Goal: Information Seeking & Learning: Learn about a topic

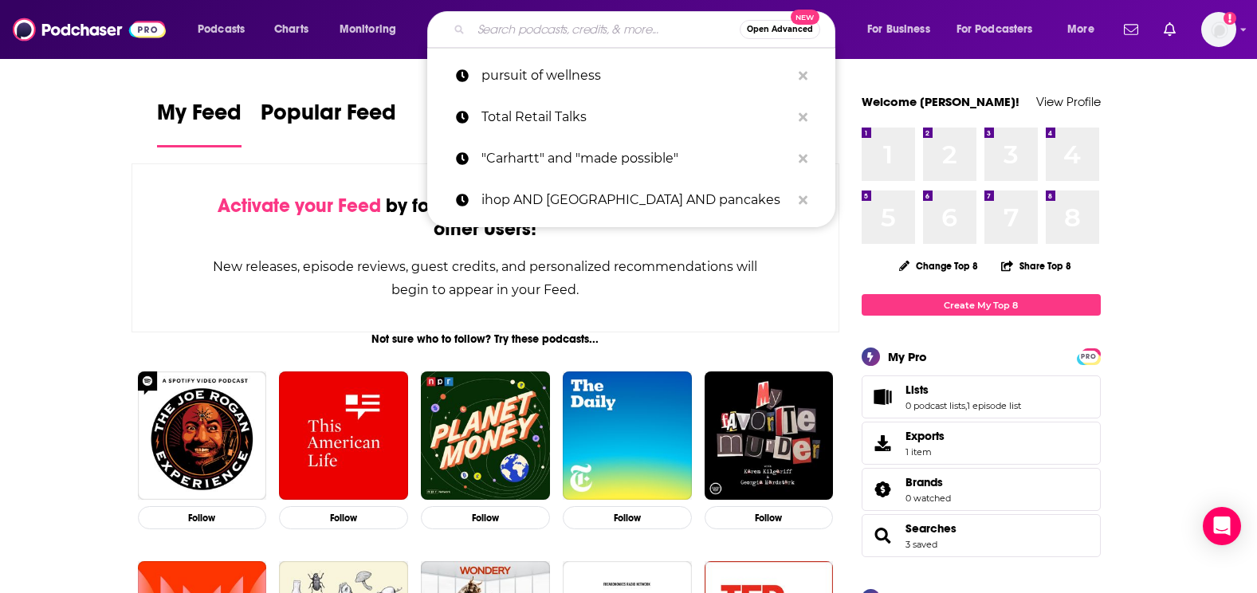
click at [631, 34] on input "Search podcasts, credits, & more..." at bounding box center [605, 30] width 269 height 26
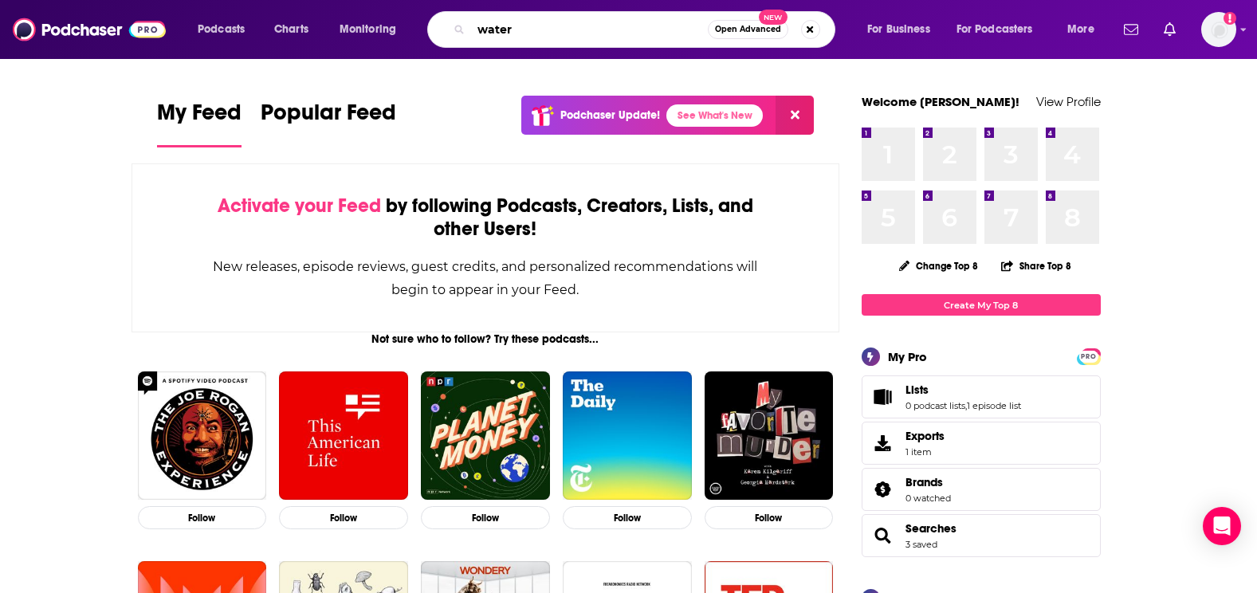
type input "water"
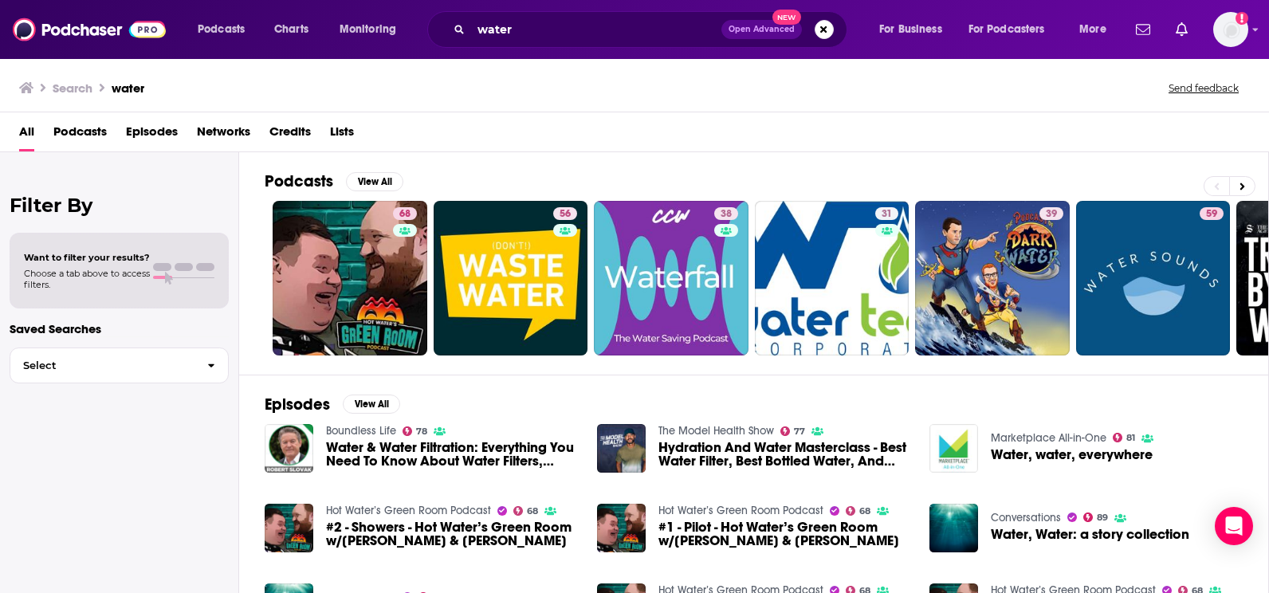
click at [139, 261] on span "Want to filter your results?" at bounding box center [87, 257] width 126 height 11
click at [82, 139] on span "Podcasts" at bounding box center [79, 135] width 53 height 33
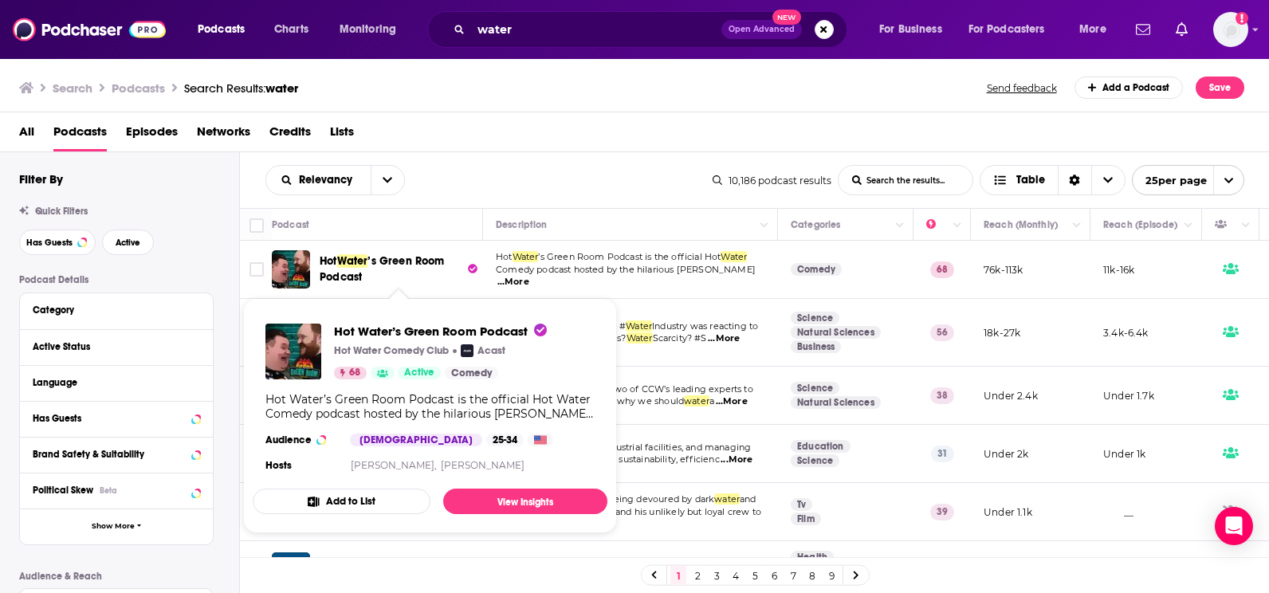
click at [405, 267] on span "’s Green Room Podcast" at bounding box center [382, 268] width 125 height 29
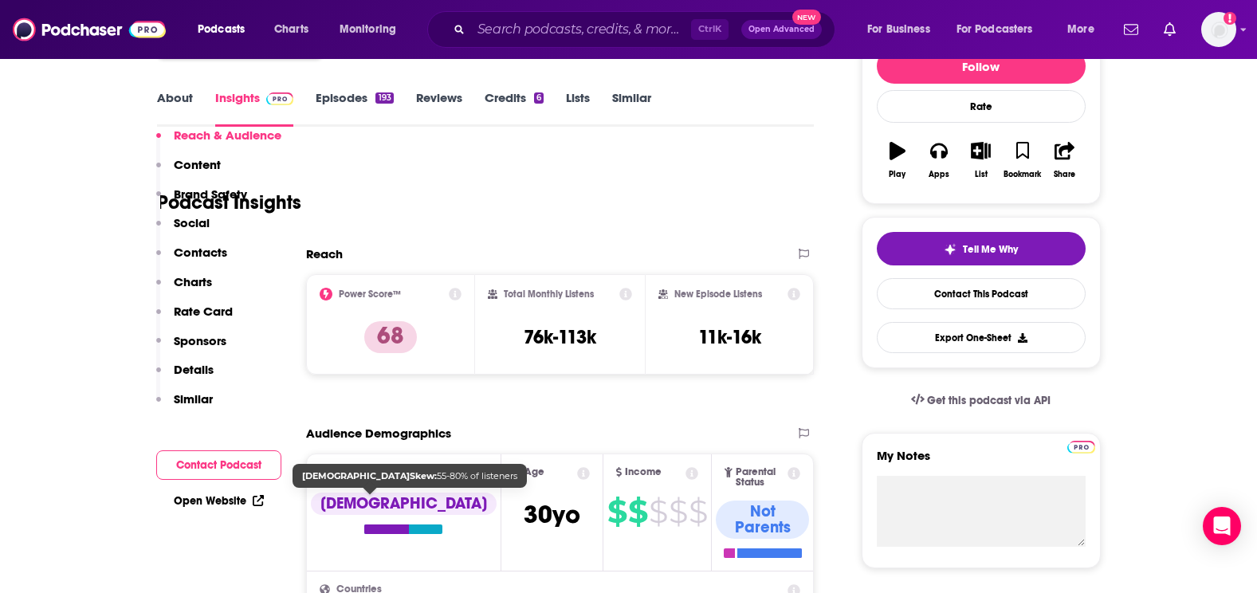
scroll to position [159, 0]
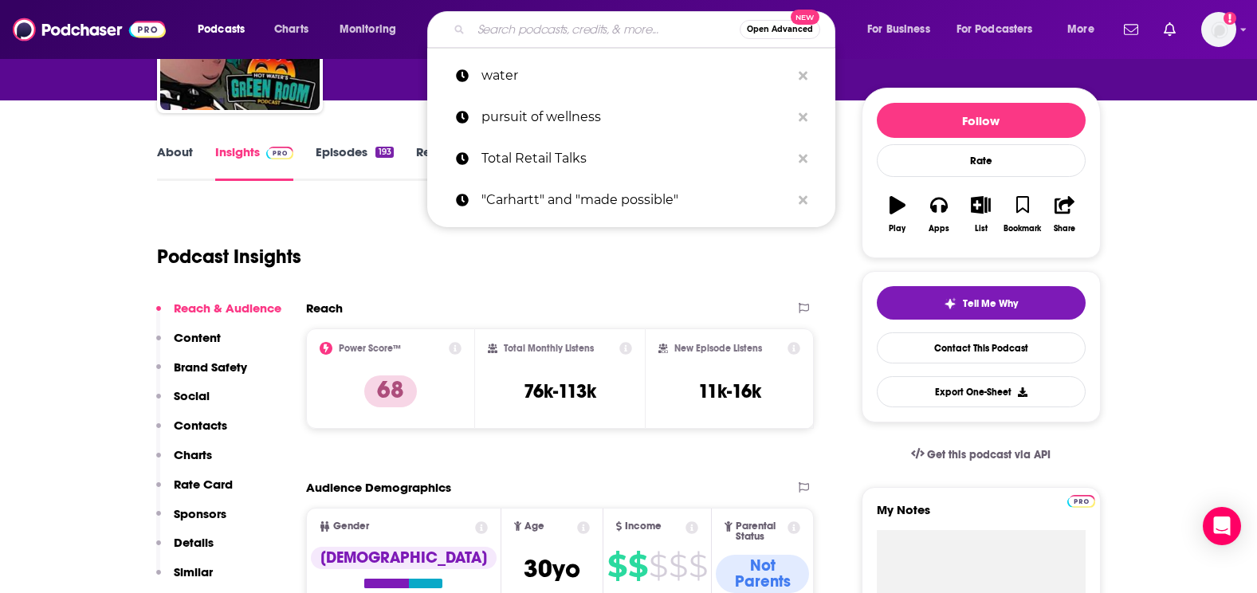
click at [489, 41] on input "Search podcasts, credits, & more..." at bounding box center [605, 30] width 269 height 26
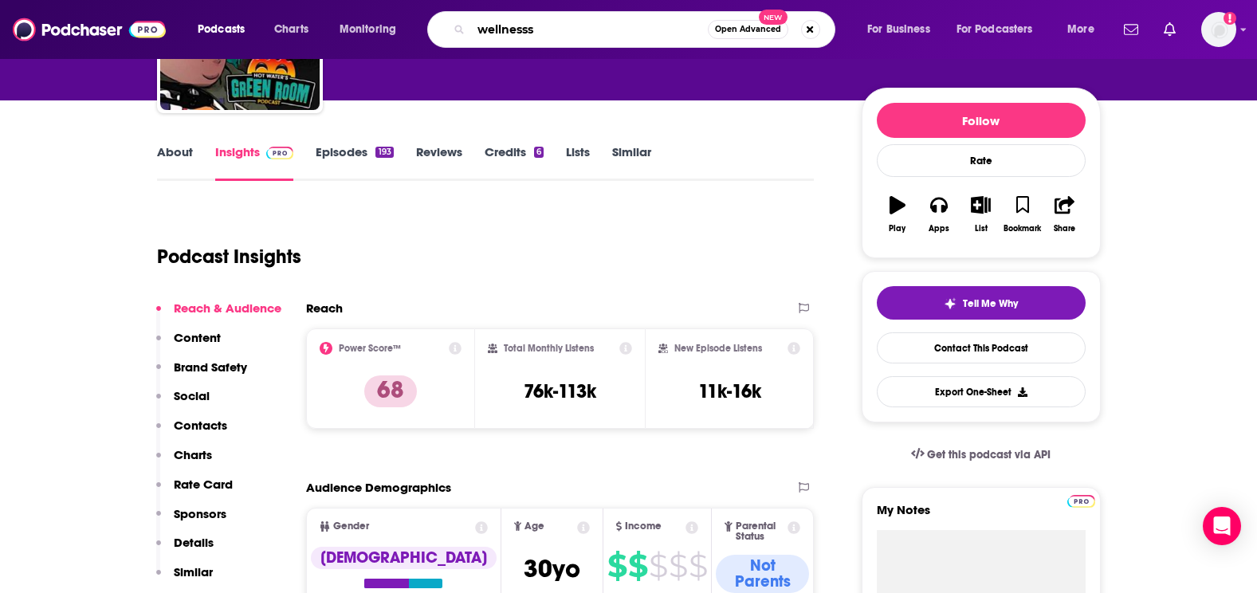
type input "wellness"
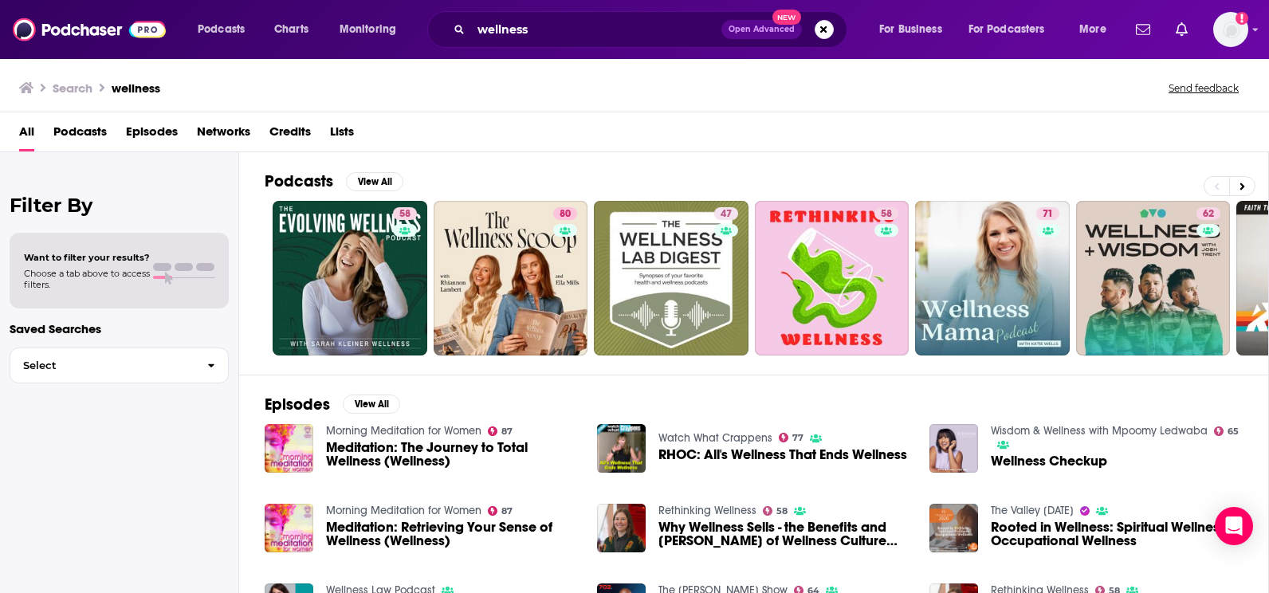
click at [79, 130] on span "Podcasts" at bounding box center [79, 135] width 53 height 33
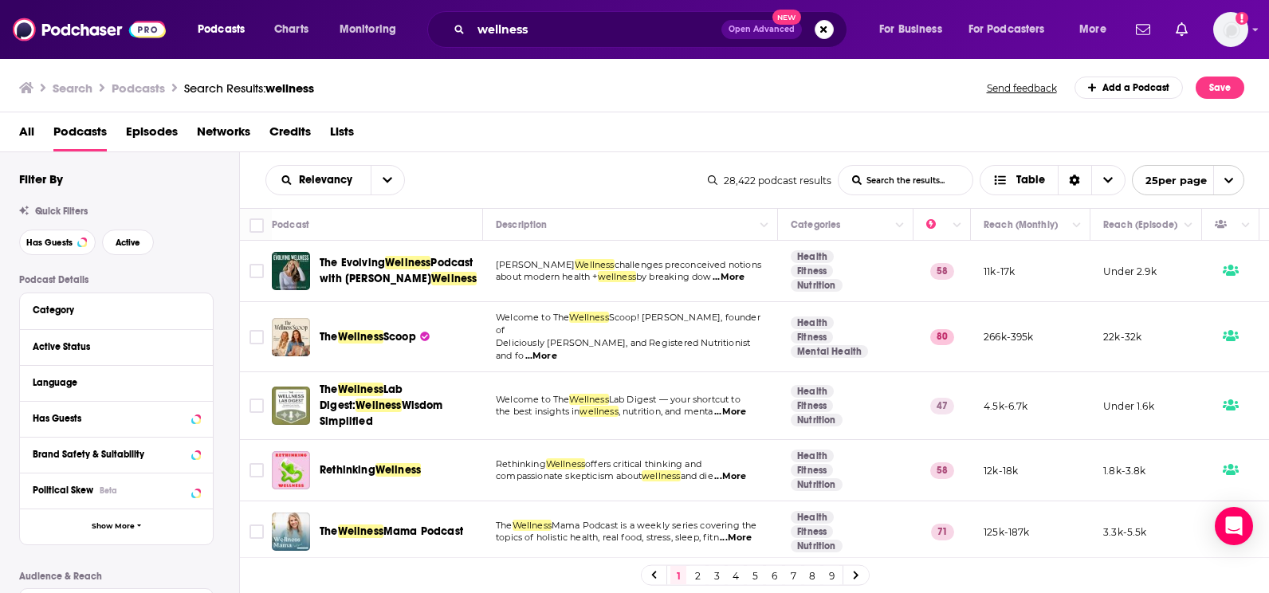
click at [896, 181] on input "List Search Input" at bounding box center [905, 180] width 134 height 29
type input "water"
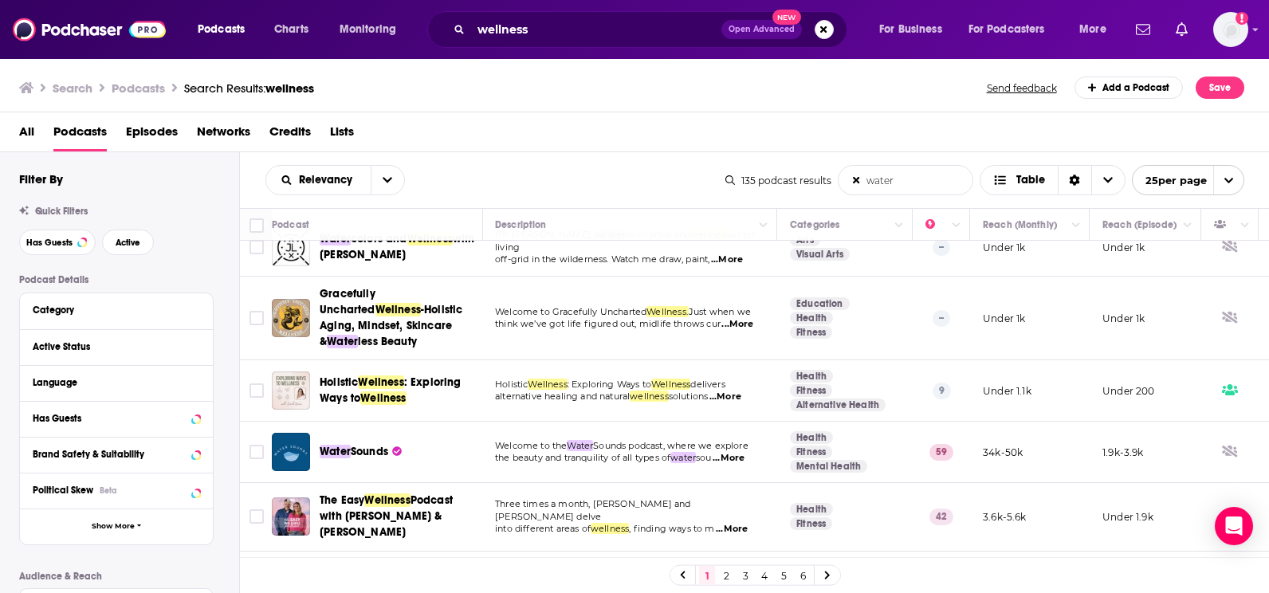
scroll to position [0, 1]
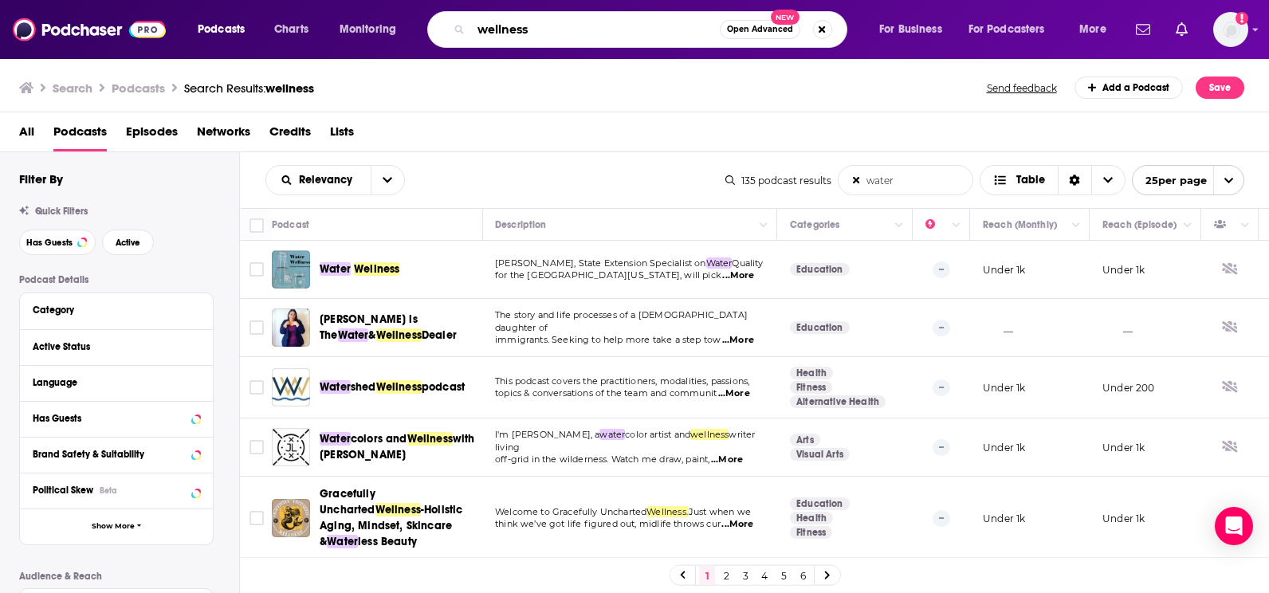
click at [549, 29] on input "wellness" at bounding box center [595, 30] width 249 height 26
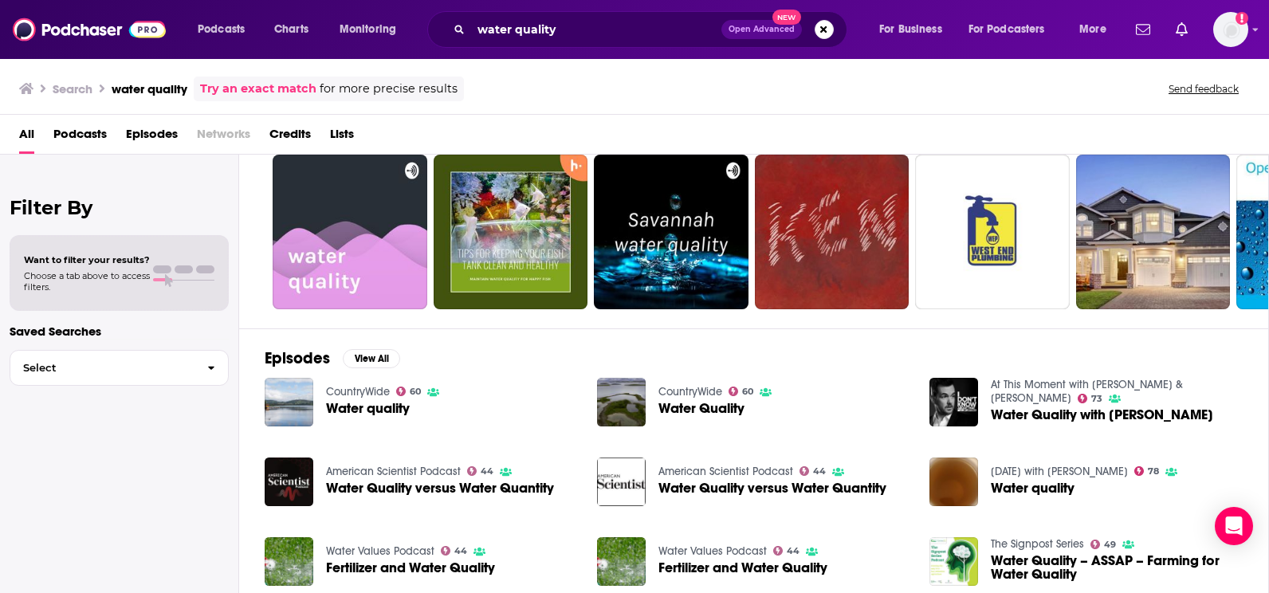
scroll to position [50, 0]
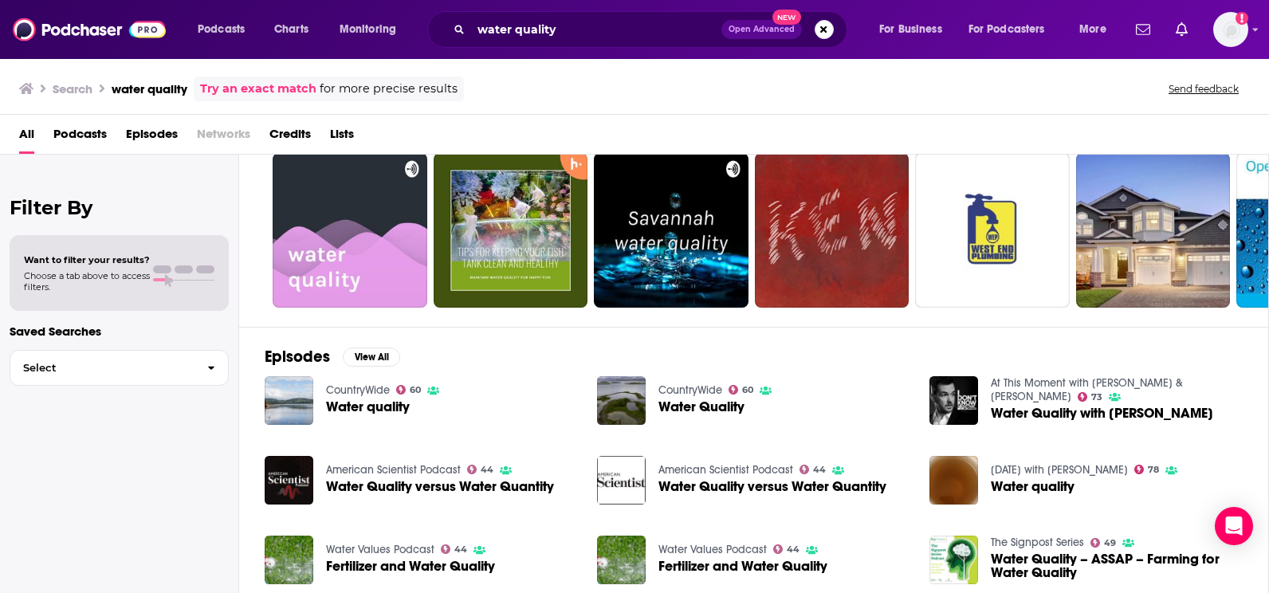
click at [66, 139] on span "Podcasts" at bounding box center [79, 137] width 53 height 33
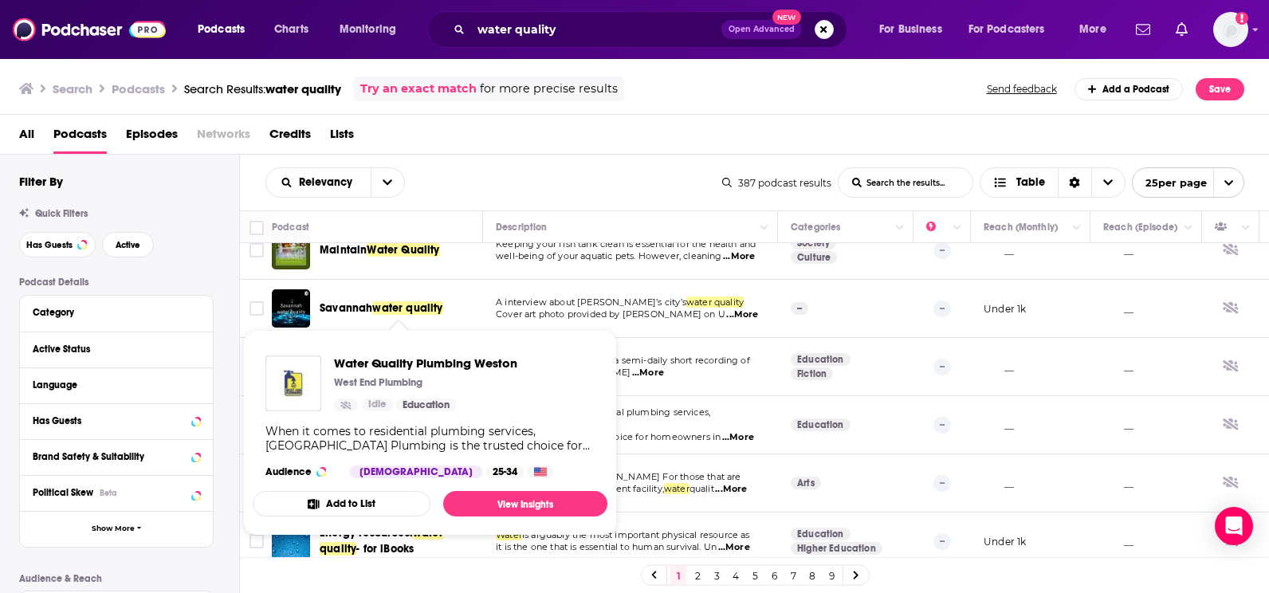
scroll to position [80, 0]
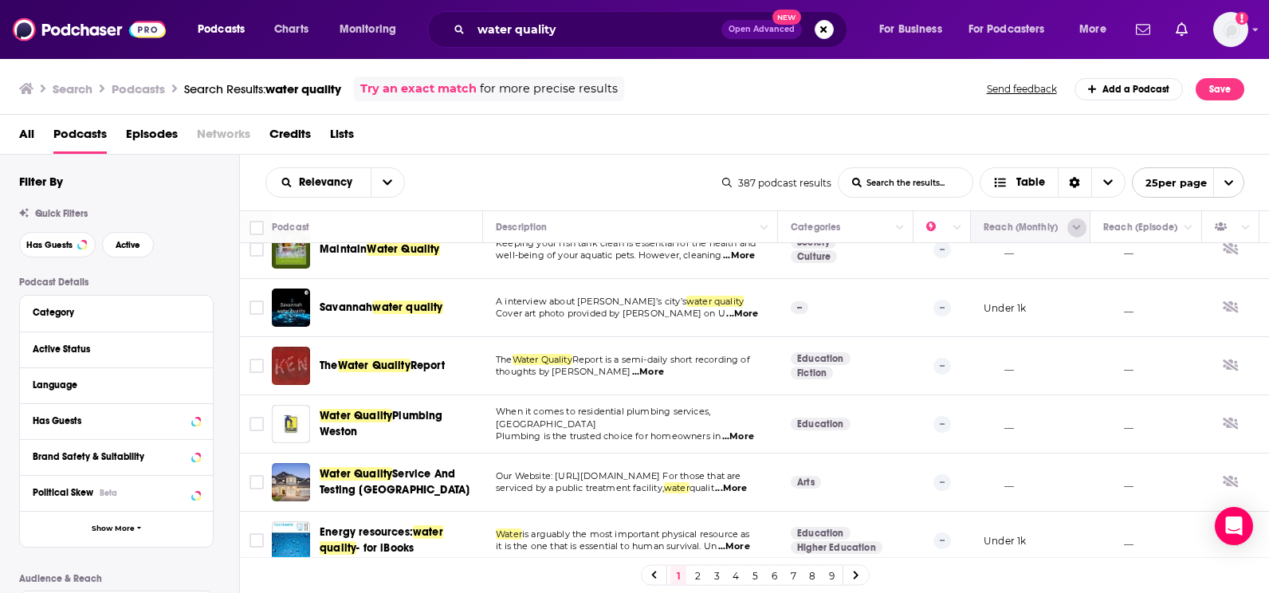
click at [1070, 226] on button "Column Actions" at bounding box center [1076, 227] width 19 height 19
click at [985, 298] on div at bounding box center [634, 296] width 1269 height 593
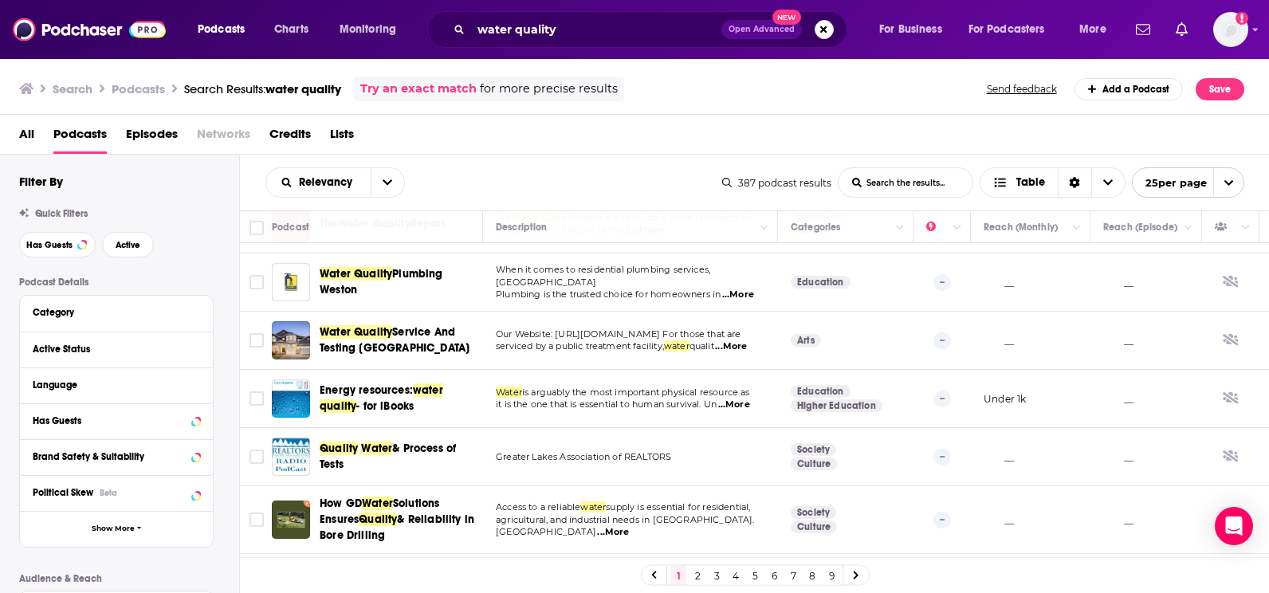
scroll to position [0, 0]
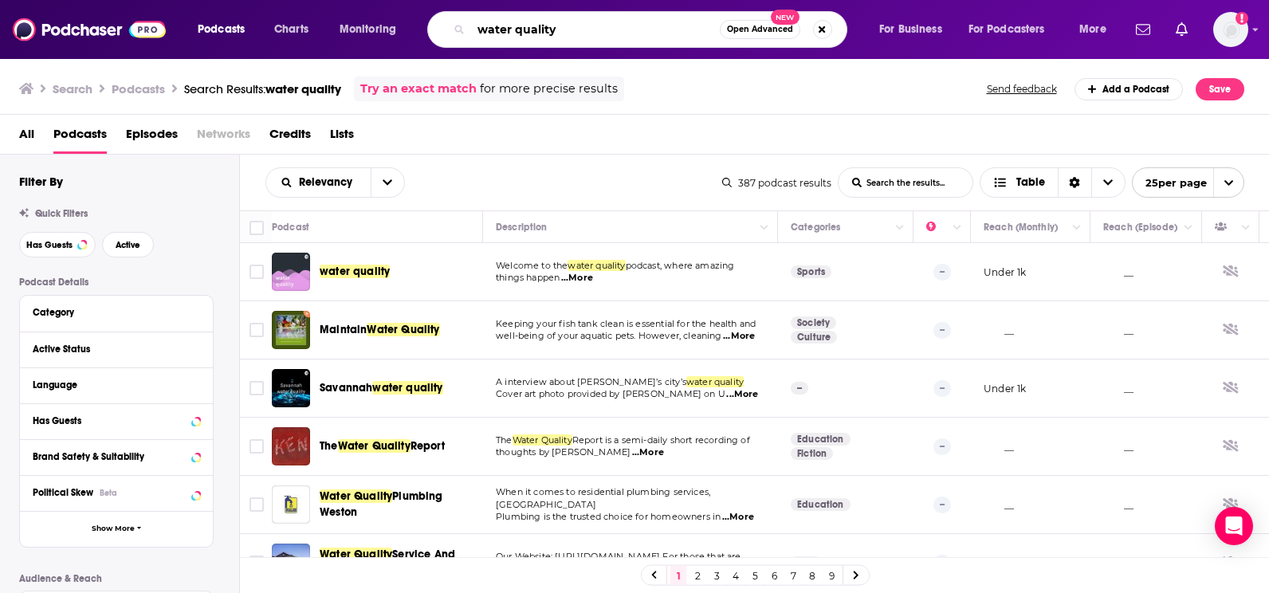
click at [573, 29] on input "water quality" at bounding box center [595, 30] width 249 height 26
type input "w"
type input "a"
type input "water wellness"
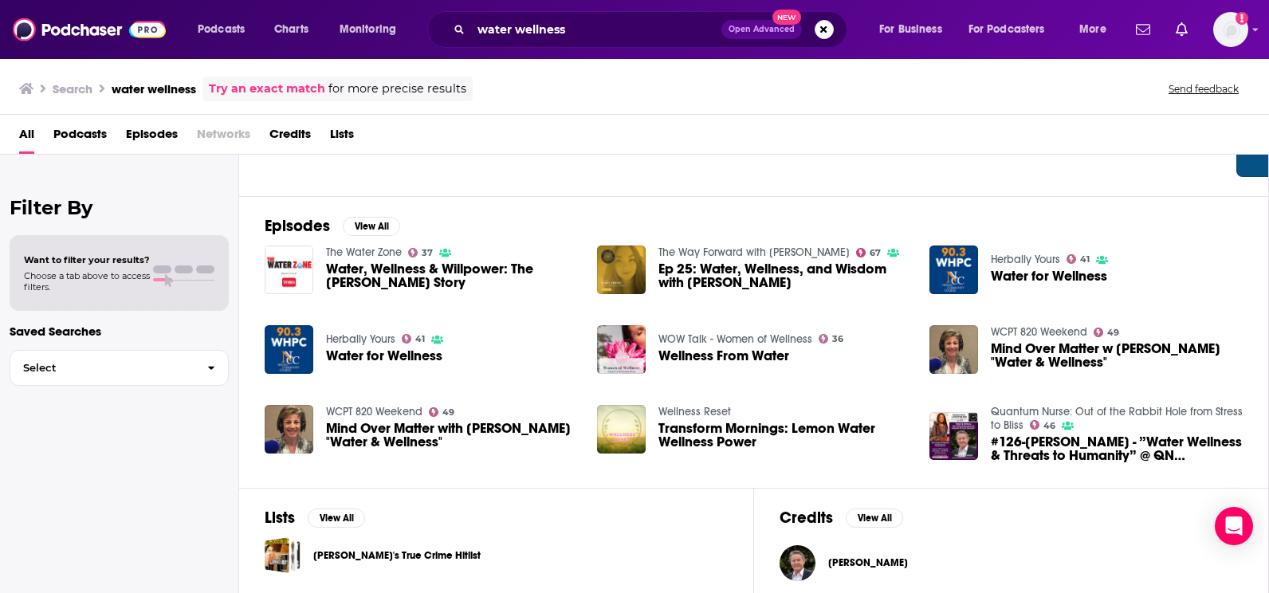
scroll to position [182, 0]
click at [87, 139] on span "Podcasts" at bounding box center [79, 137] width 53 height 33
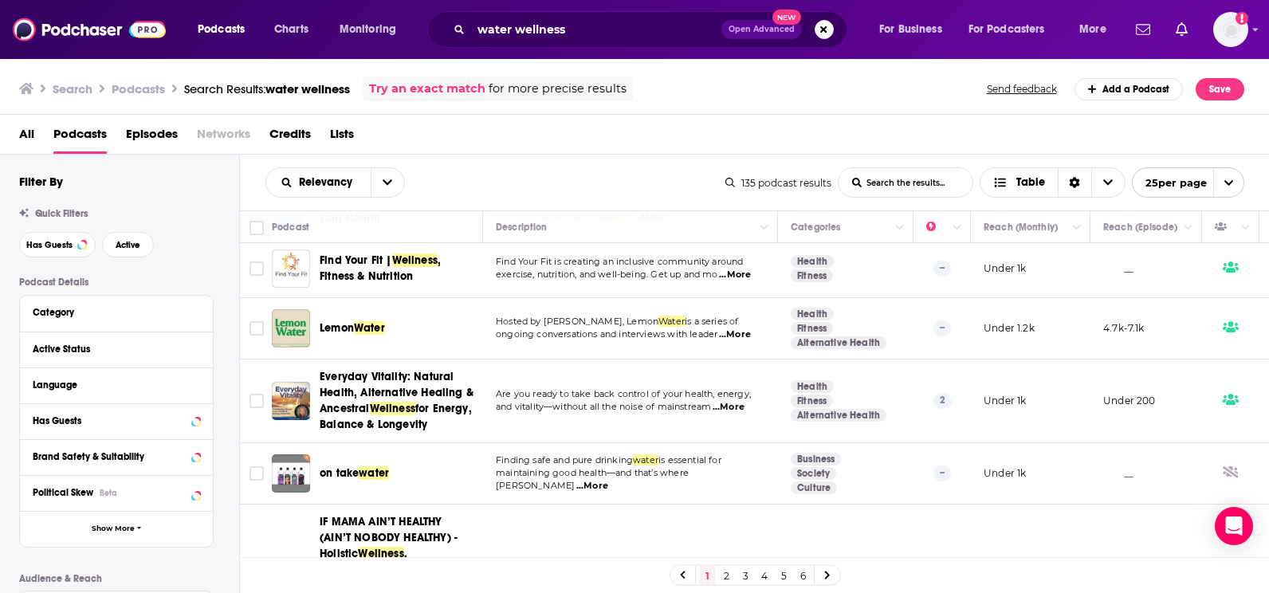
scroll to position [1372, 0]
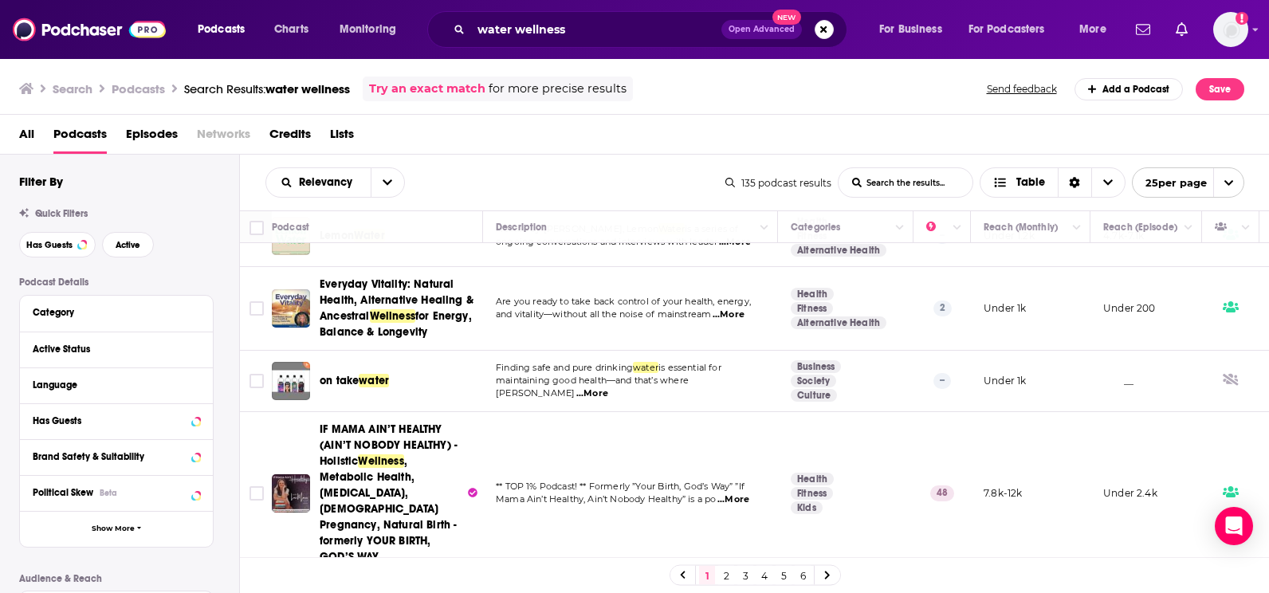
click at [831, 572] on link at bounding box center [828, 575] width 26 height 18
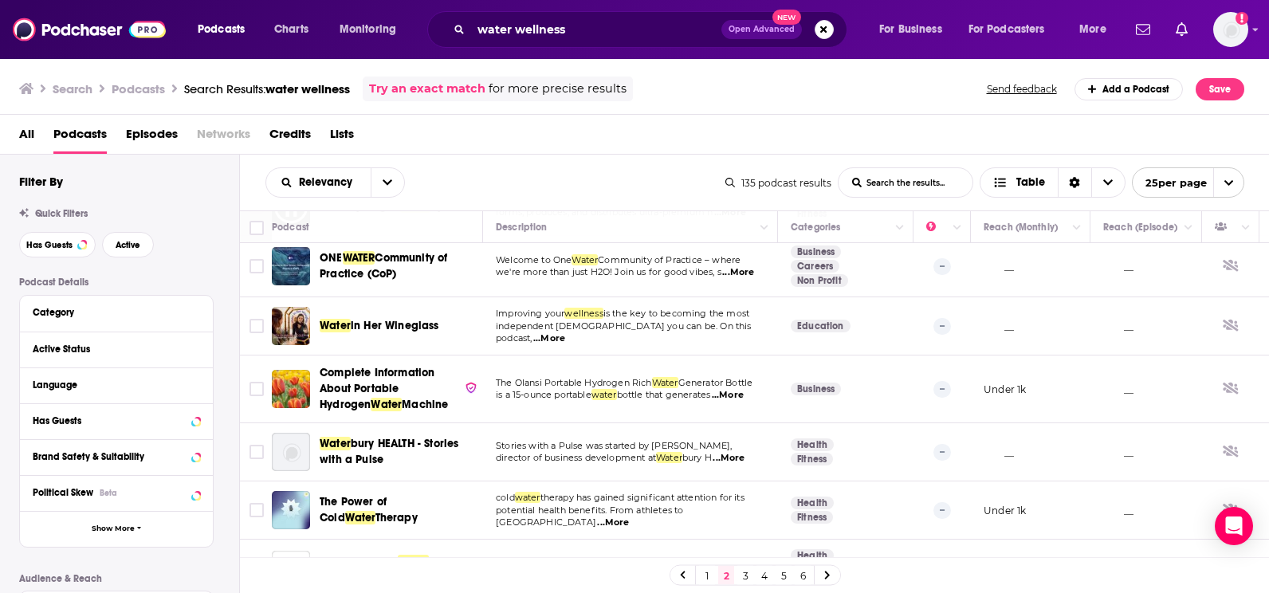
scroll to position [455, 0]
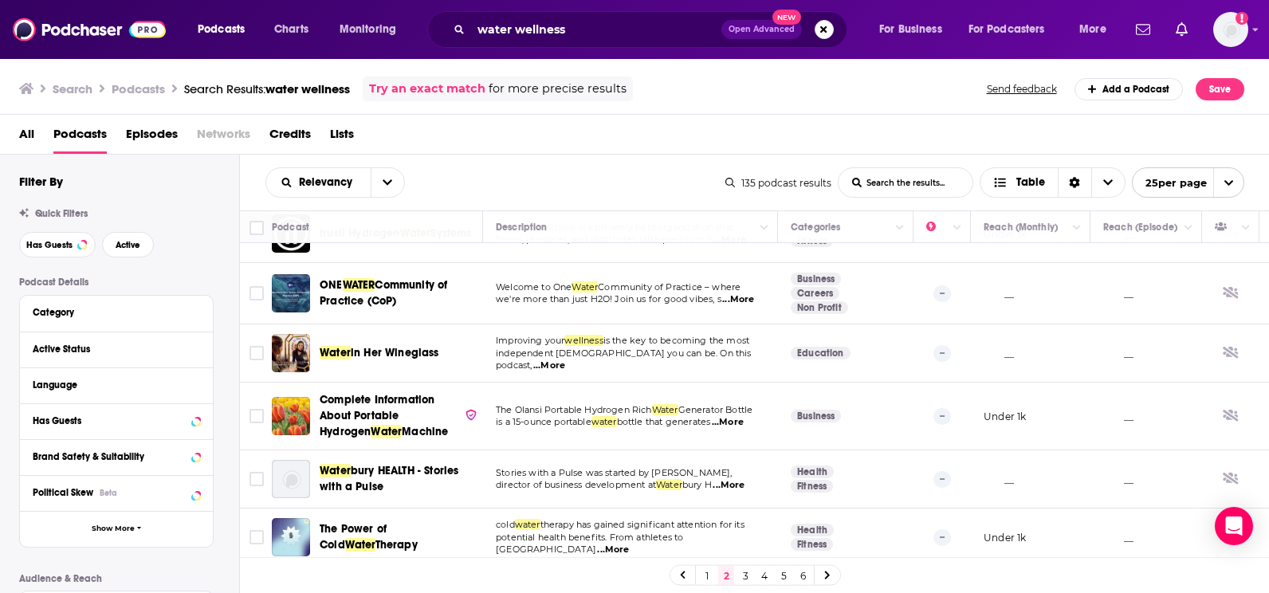
click at [745, 576] on link "3" at bounding box center [745, 575] width 16 height 19
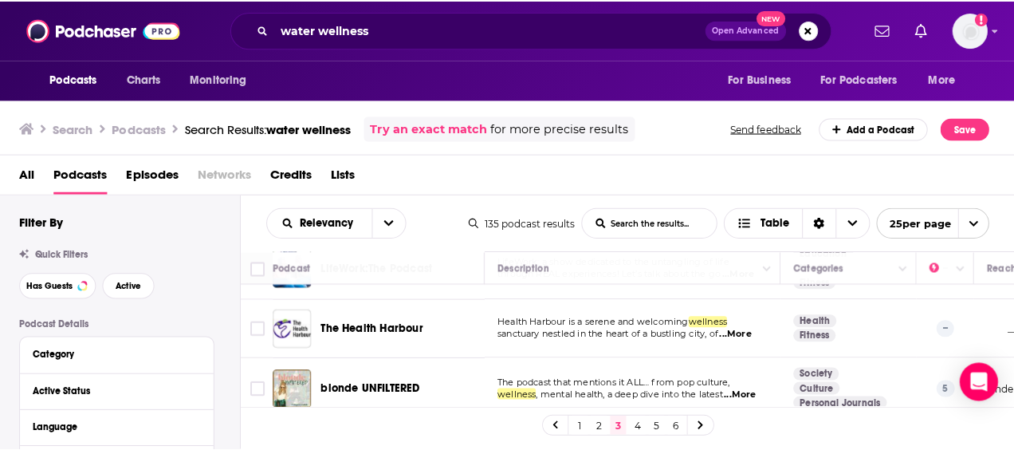
scroll to position [877, 0]
